Goal: Information Seeking & Learning: Obtain resource

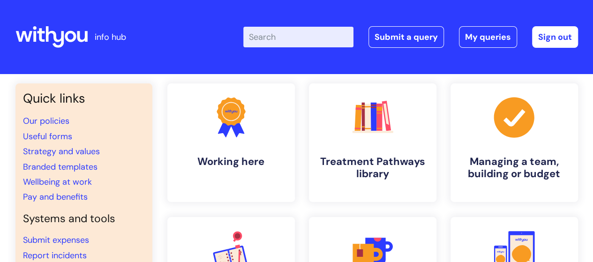
click at [278, 37] on input "Enter your search term here..." at bounding box center [298, 37] width 110 height 21
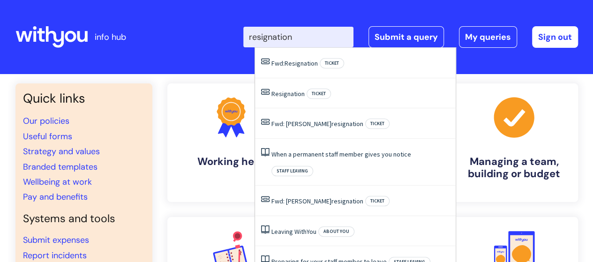
type input "resignation"
click button "Search" at bounding box center [0, 0] width 0 height 0
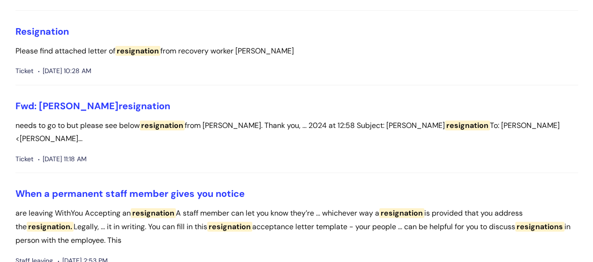
scroll to position [187, 0]
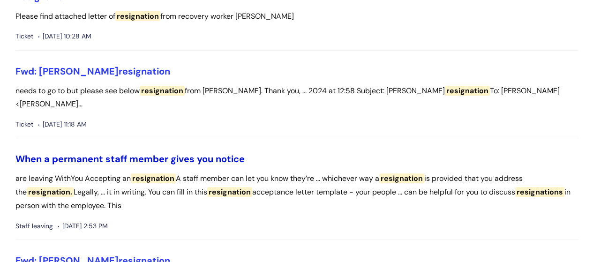
click at [140, 153] on link "When a permanent staff member gives you notice" at bounding box center [129, 159] width 229 height 12
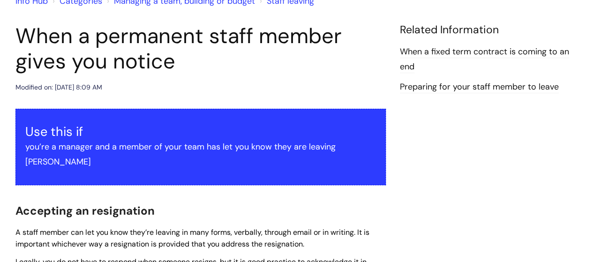
scroll to position [281, 0]
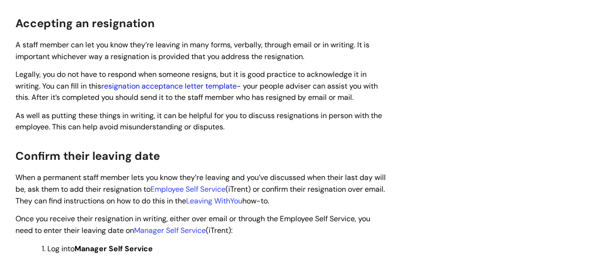
click at [168, 81] on link "resignation acceptance letter template" at bounding box center [168, 86] width 135 height 10
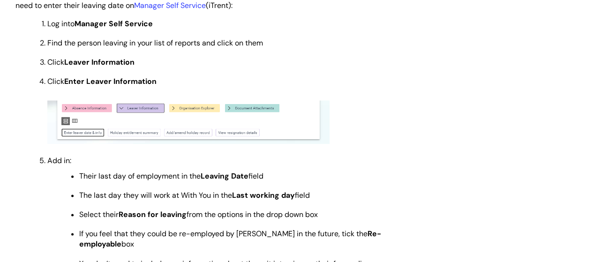
scroll to position [515, 0]
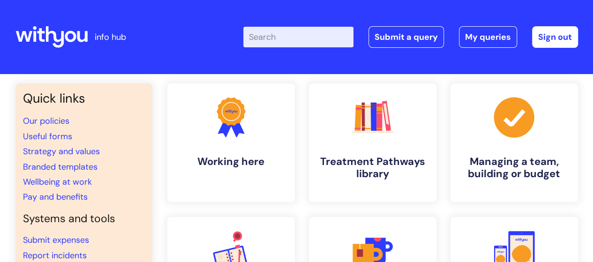
click at [281, 43] on input "Enter your search term here..." at bounding box center [298, 37] width 110 height 21
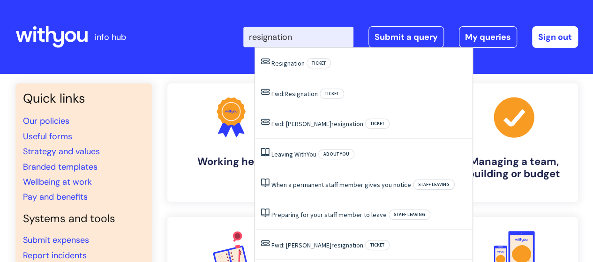
type input "resignation"
click button "Search" at bounding box center [0, 0] width 0 height 0
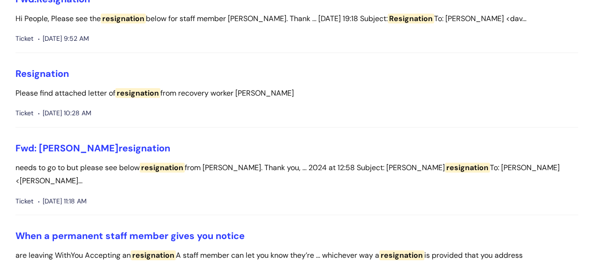
scroll to position [112, 0]
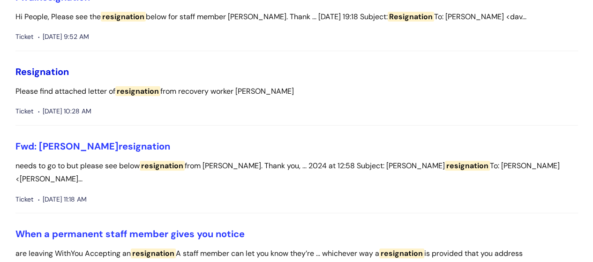
click at [44, 70] on span "Resignation" at bounding box center [41, 72] width 53 height 12
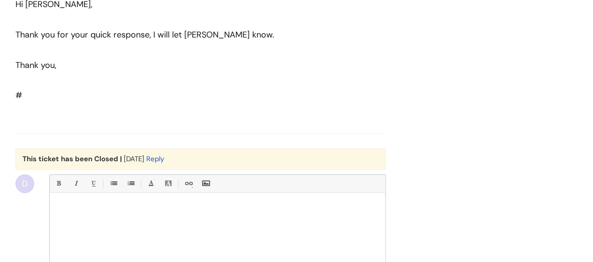
scroll to position [1460, 0]
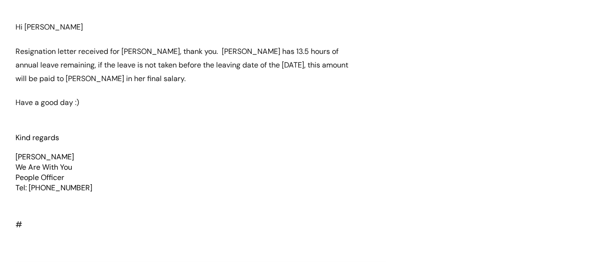
scroll to position [1000, 0]
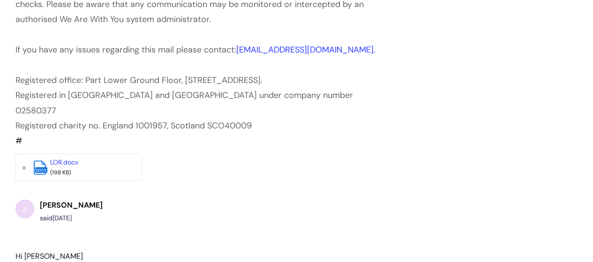
click at [55, 158] on link "LOR.docx" at bounding box center [64, 162] width 28 height 8
click at [529, 126] on div "#184661 Resignation Hi People, Please find attached letter of resignation from …" at bounding box center [296, 23] width 576 height 1812
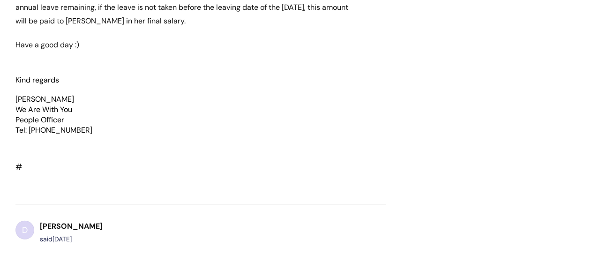
scroll to position [1300, 0]
